Goal: Task Accomplishment & Management: Use online tool/utility

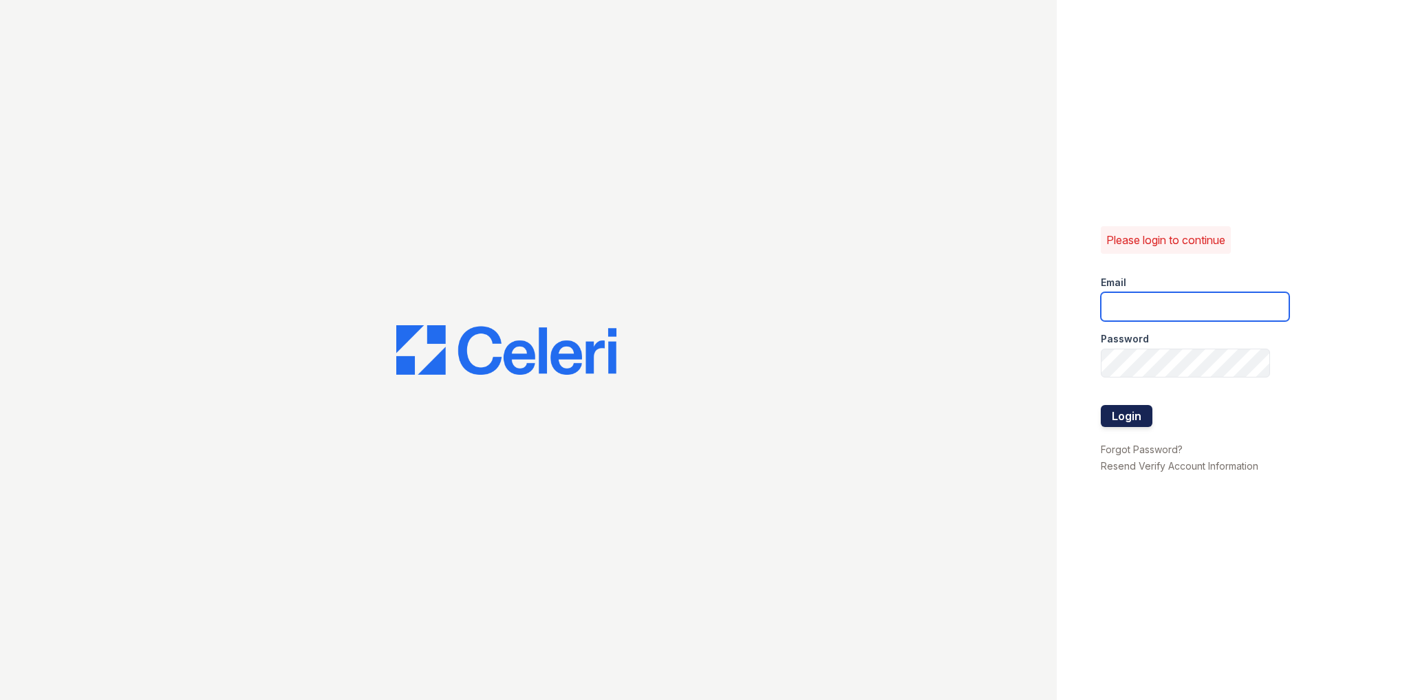
type input "[EMAIL_ADDRESS][PERSON_NAME][PERSON_NAME][DOMAIN_NAME]"
click at [1117, 418] on button "Login" at bounding box center [1127, 416] width 52 height 22
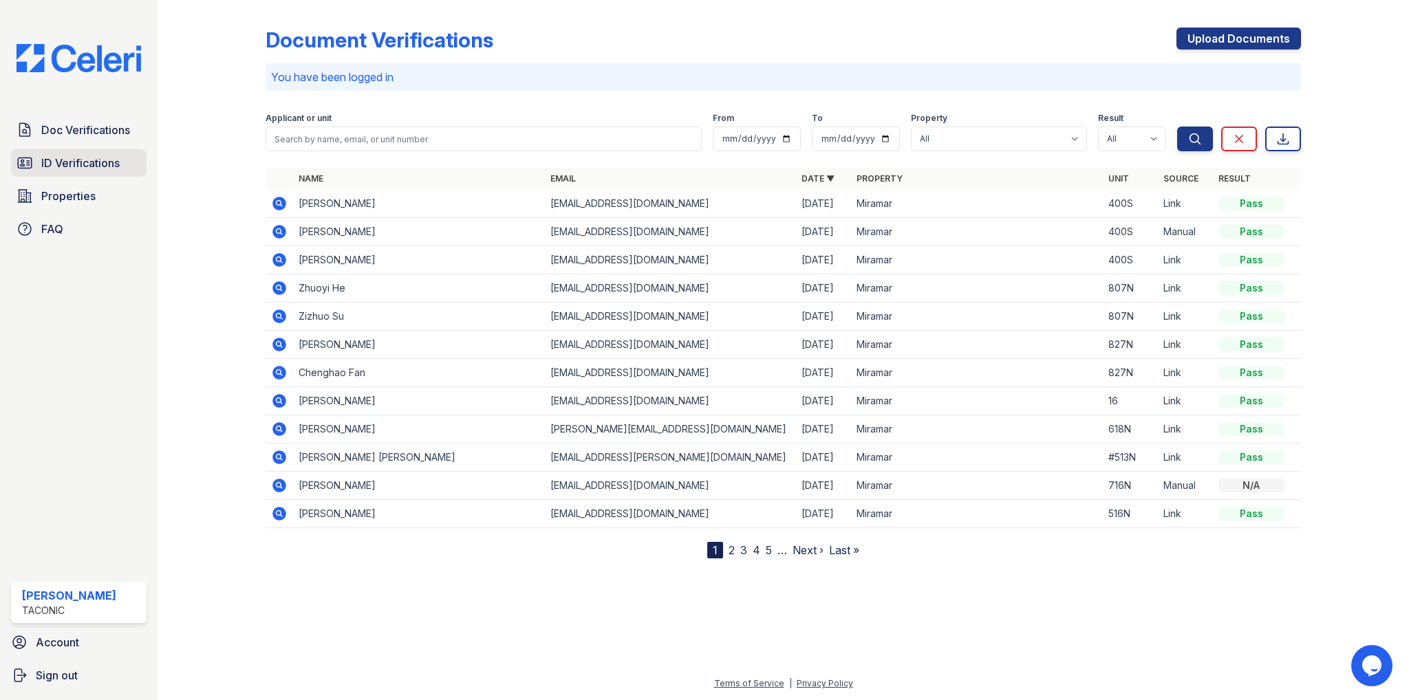
click at [72, 164] on span "ID Verifications" at bounding box center [80, 163] width 78 height 17
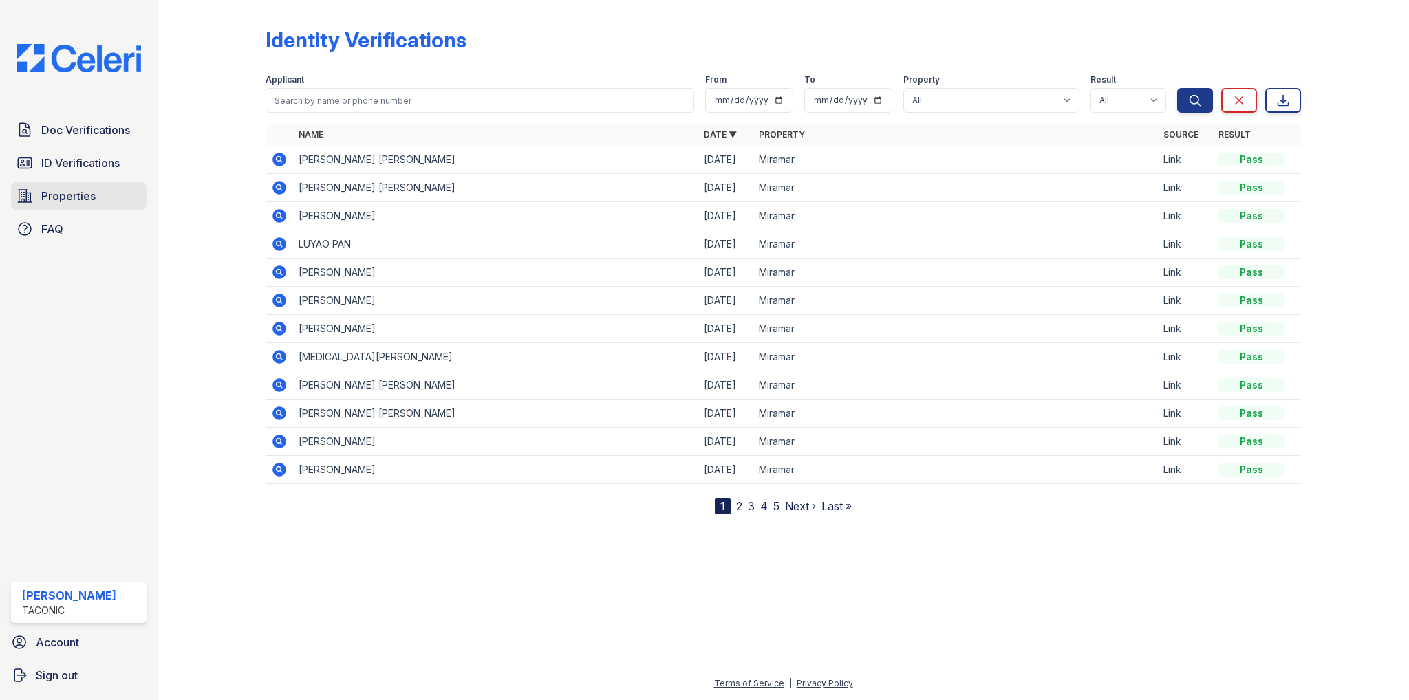
click at [63, 195] on span "Properties" at bounding box center [68, 196] width 54 height 17
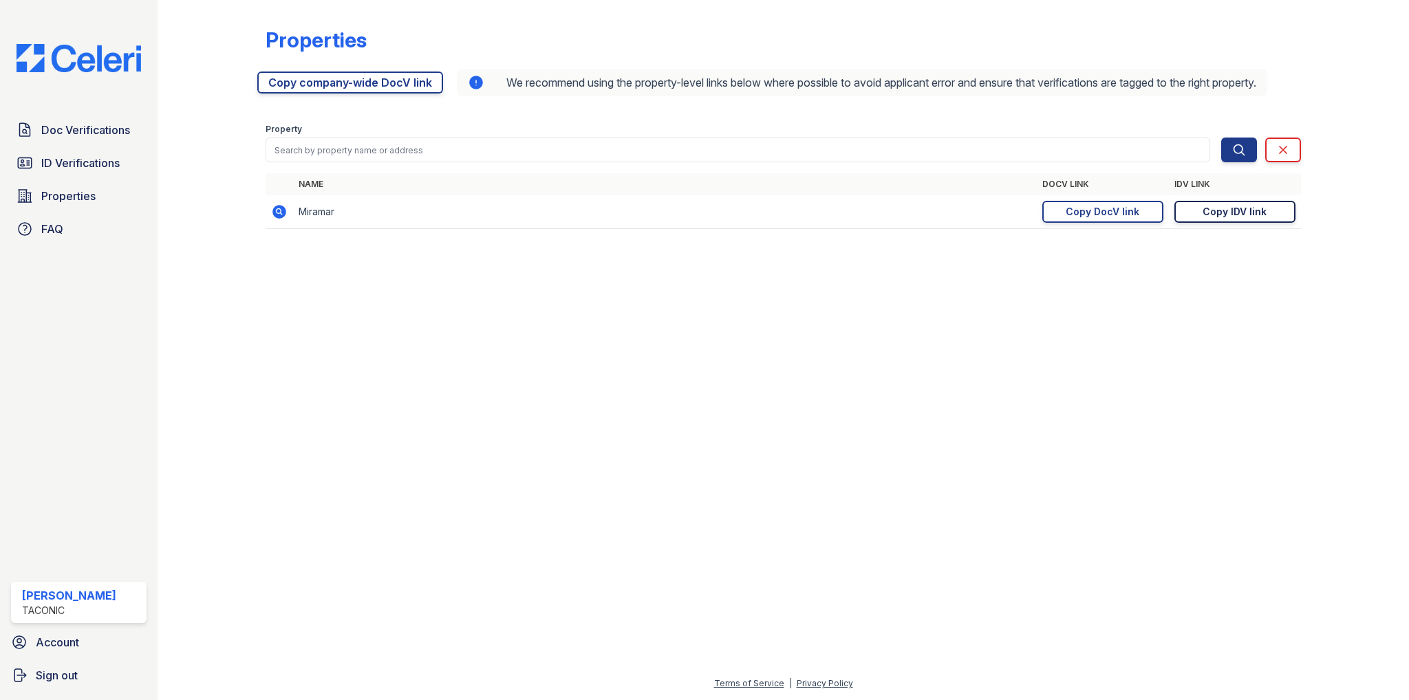
click at [1216, 219] on div "Copy IDV link" at bounding box center [1235, 212] width 64 height 14
click at [54, 127] on span "Doc Verifications" at bounding box center [85, 130] width 89 height 17
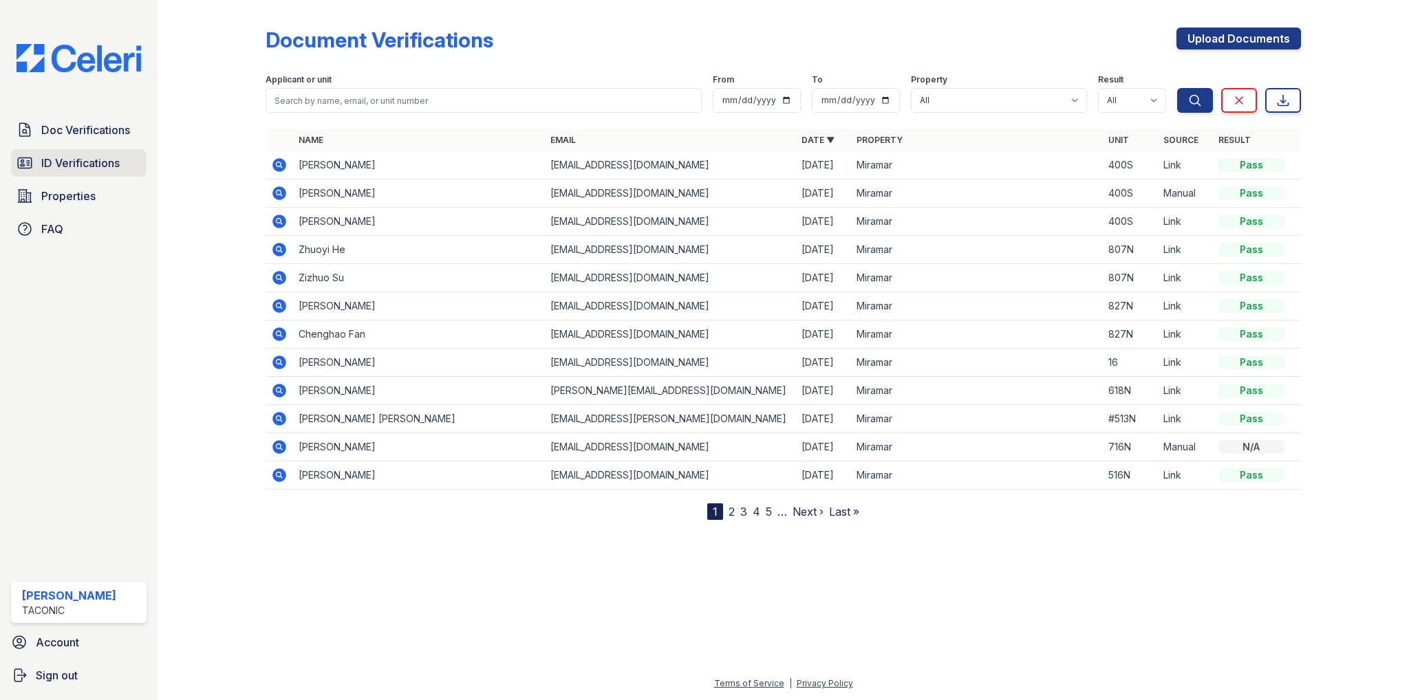
click at [67, 163] on span "ID Verifications" at bounding box center [80, 163] width 78 height 17
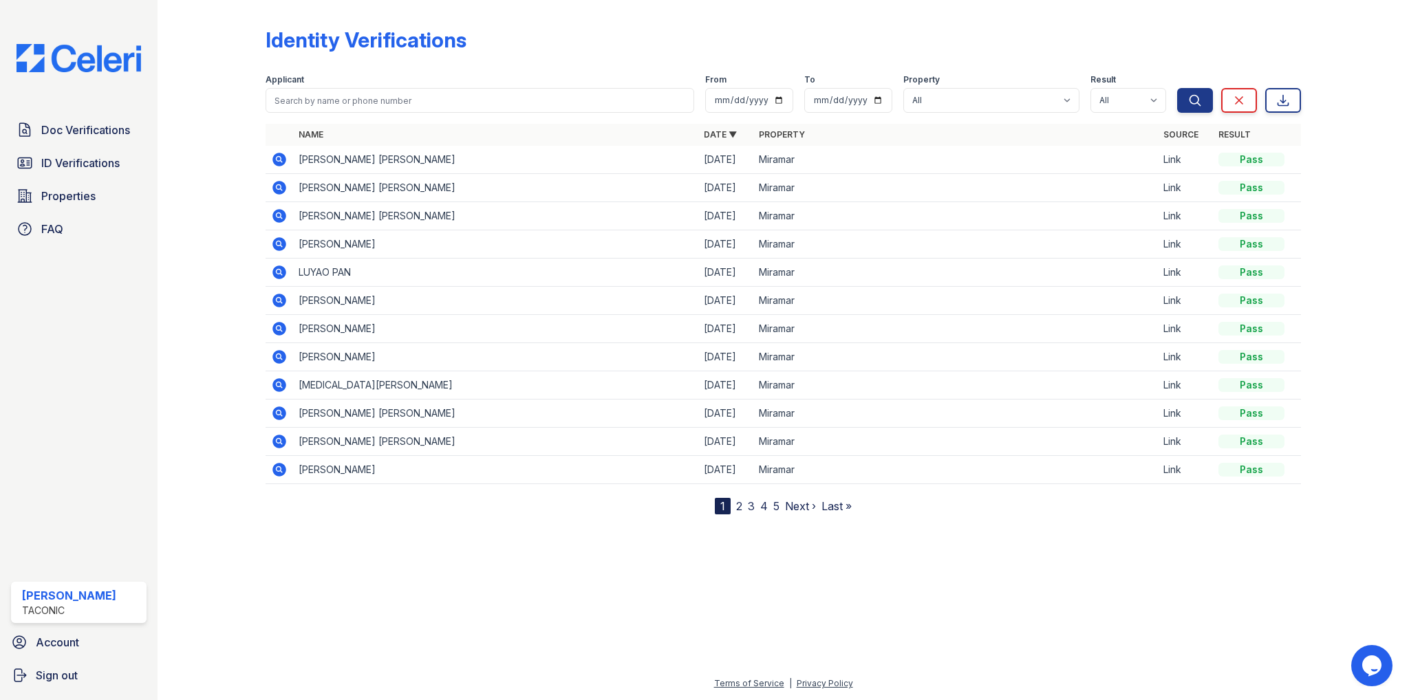
click at [277, 160] on icon at bounding box center [279, 159] width 17 height 17
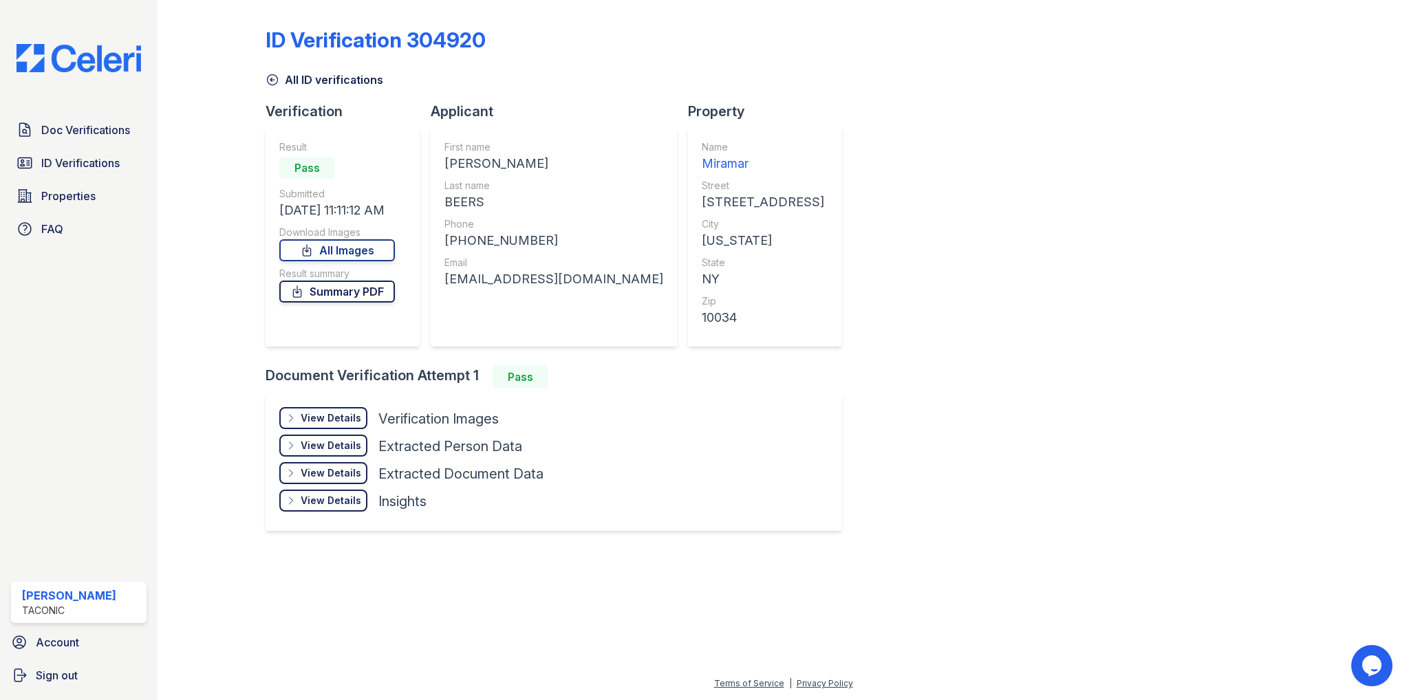
click at [327, 295] on link "Summary PDF" at bounding box center [337, 292] width 116 height 22
click at [64, 164] on span "ID Verifications" at bounding box center [80, 163] width 78 height 17
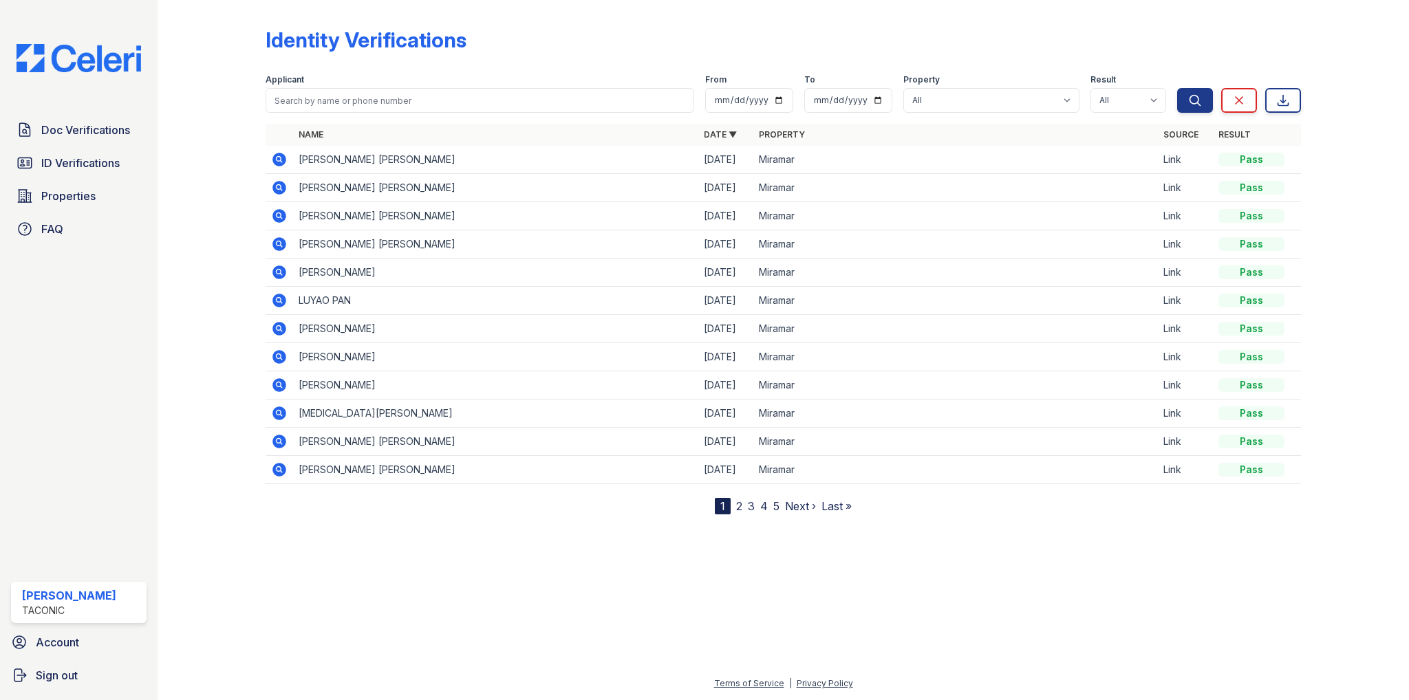
click at [280, 158] on icon at bounding box center [278, 158] width 3 height 3
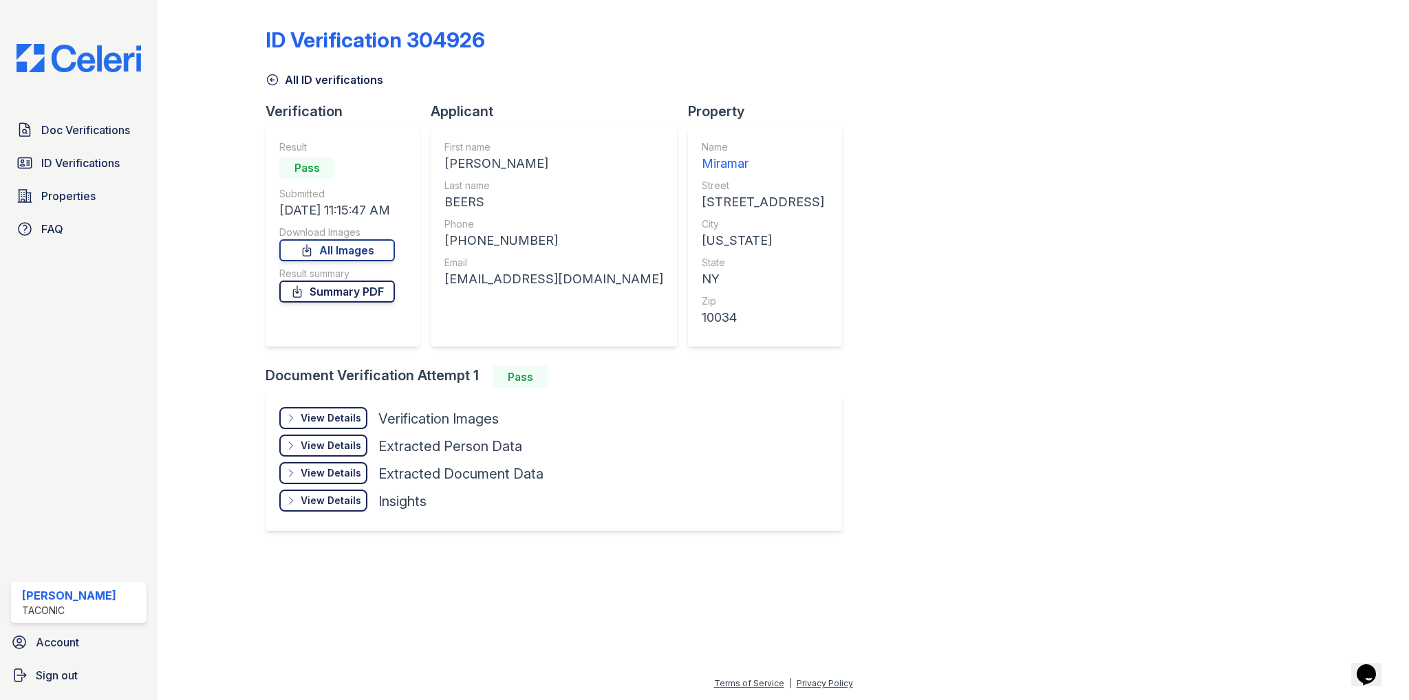
click at [354, 298] on link "Summary PDF" at bounding box center [337, 292] width 116 height 22
